Goal: Check status: Check status

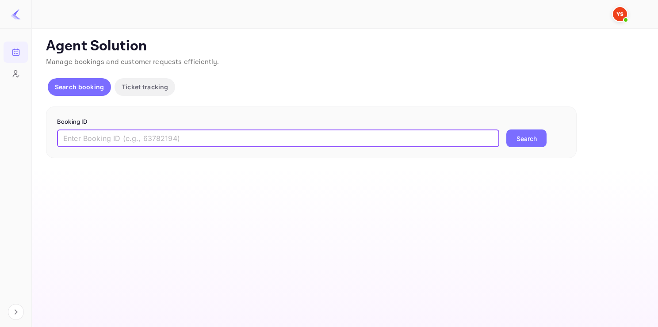
paste input "9285179"
click at [151, 139] on input "9285179" at bounding box center [278, 138] width 442 height 18
type input "9285179"
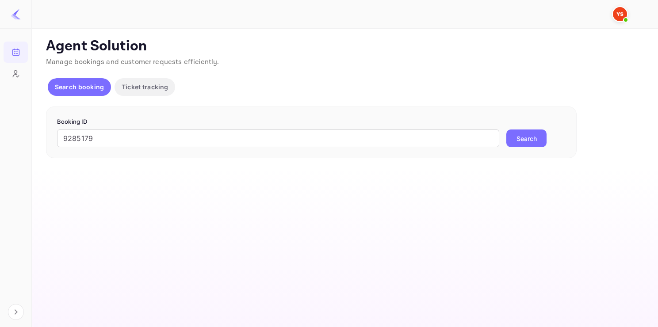
click at [513, 133] on button "Search" at bounding box center [526, 138] width 40 height 18
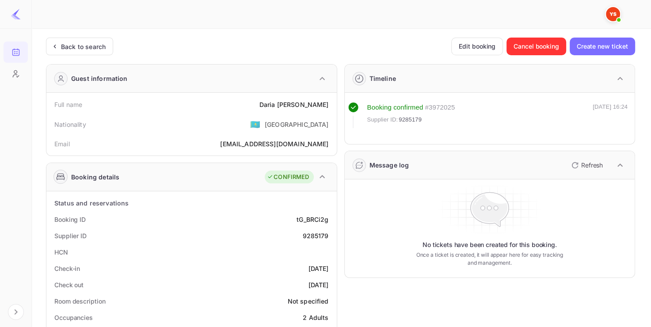
click at [322, 238] on div "9285179" at bounding box center [315, 235] width 26 height 9
copy div "9285179"
drag, startPoint x: 278, startPoint y: 101, endPoint x: 331, endPoint y: 98, distance: 53.1
click at [331, 98] on div "Full name [PERSON_NAME]" at bounding box center [191, 104] width 283 height 16
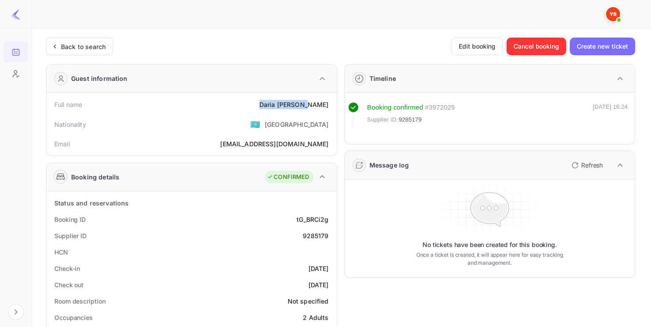
copy div "[PERSON_NAME]"
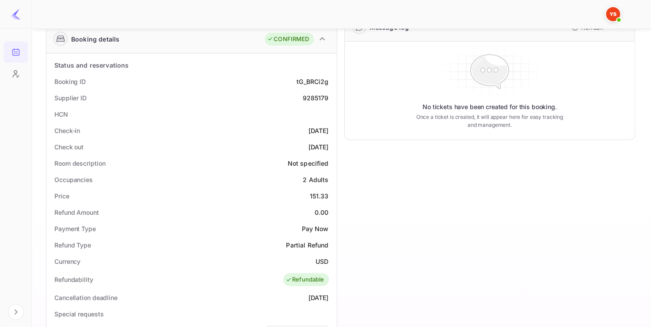
scroll to position [141, 0]
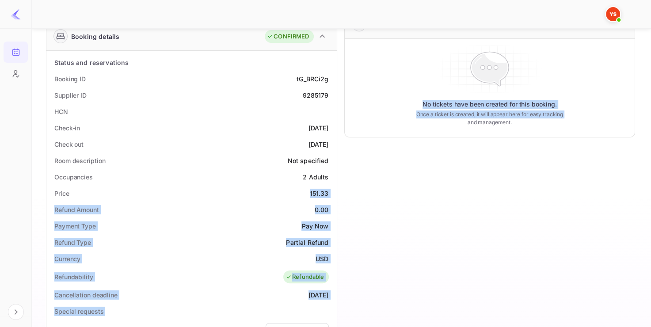
drag, startPoint x: 308, startPoint y: 193, endPoint x: 338, endPoint y: 189, distance: 30.3
click at [338, 189] on div "Guest information Full name [PERSON_NAME] Nationality 🇰🇿 [DEMOGRAPHIC_DATA] Ema…" at bounding box center [337, 230] width 596 height 628
click at [317, 192] on div "151.33" at bounding box center [319, 193] width 19 height 9
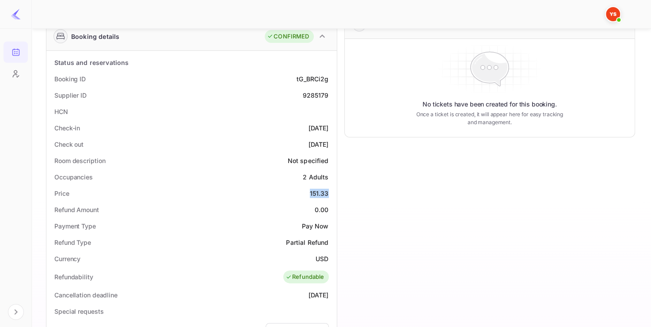
click at [317, 192] on div "151.33" at bounding box center [319, 193] width 19 height 9
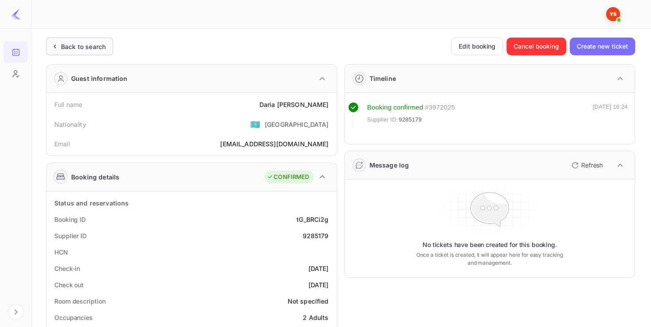
click at [79, 44] on div "Back to search" at bounding box center [83, 46] width 45 height 9
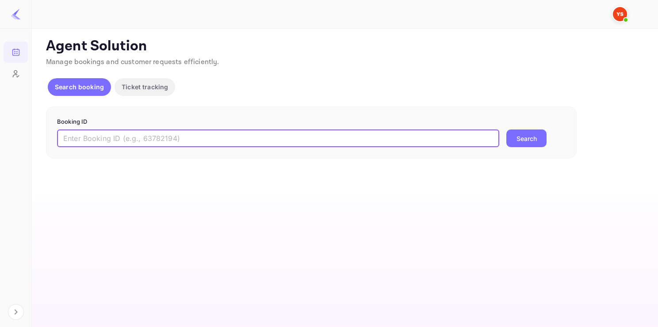
click at [149, 131] on input "text" at bounding box center [278, 138] width 442 height 18
paste input "9092656"
type input "9092656"
click at [506, 129] on button "Search" at bounding box center [526, 138] width 40 height 18
